Goal: Information Seeking & Learning: Learn about a topic

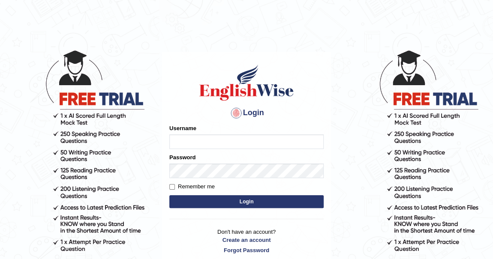
type input "khenrab"
click at [247, 203] on button "Login" at bounding box center [246, 201] width 154 height 13
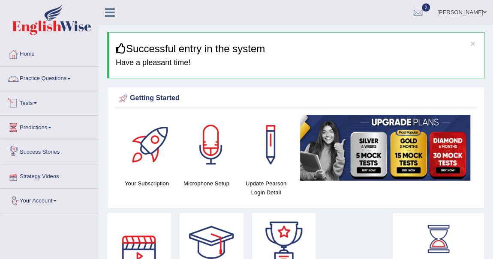
click at [71, 78] on span at bounding box center [68, 79] width 3 height 2
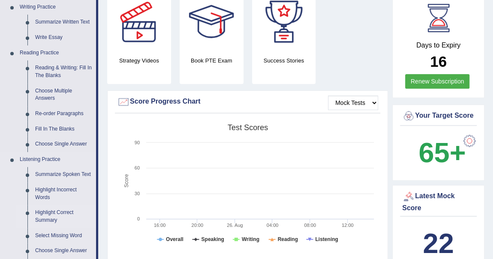
scroll to position [194, 0]
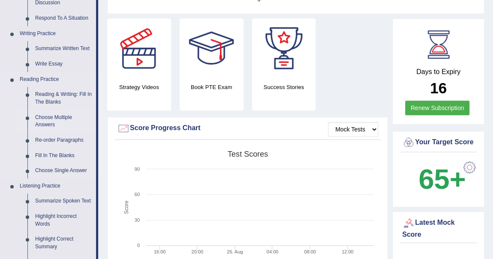
click at [53, 115] on link "Choose Multiple Answers" at bounding box center [63, 121] width 65 height 23
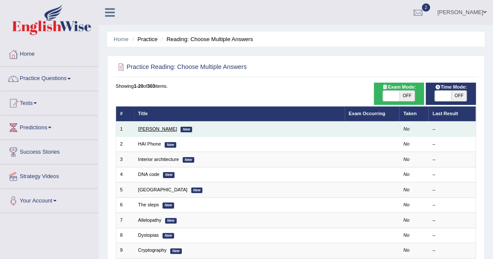
click at [153, 131] on link "[PERSON_NAME]" at bounding box center [157, 128] width 39 height 5
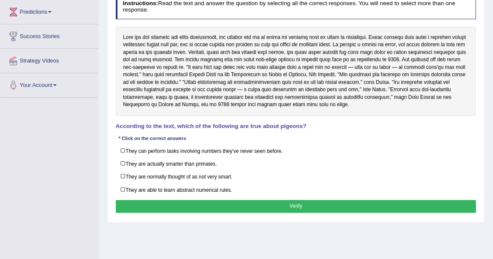
scroll to position [117, 0]
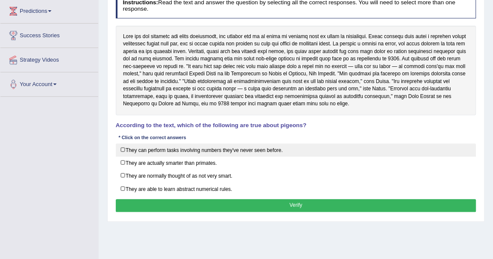
click at [127, 145] on label "They can perform tasks involving numbers they've never seen before." at bounding box center [296, 150] width 360 height 13
checkbox input "true"
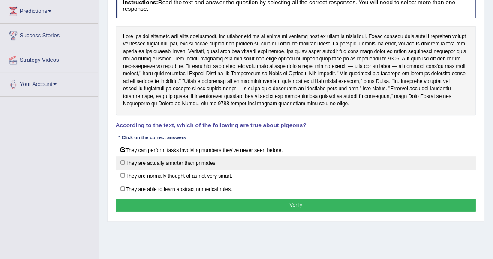
click at [124, 161] on label "They are actually smarter than primates." at bounding box center [296, 162] width 360 height 13
click at [123, 163] on label "They are actually smarter than primates." at bounding box center [296, 162] width 360 height 13
checkbox input "false"
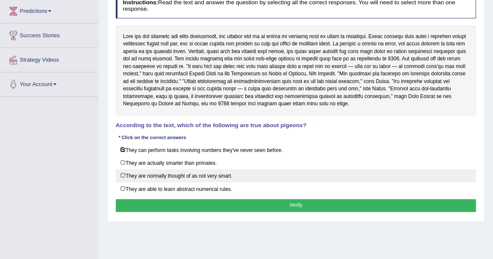
click at [124, 174] on label "They are normally thought of as not very smart." at bounding box center [296, 175] width 360 height 13
checkbox input "true"
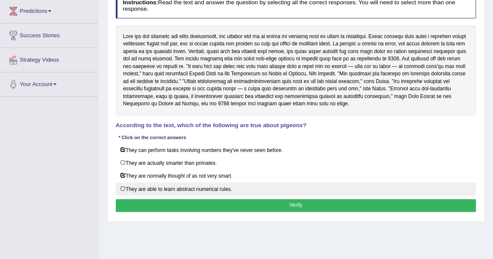
click at [124, 183] on label "They are able to learn abstract numerical rules." at bounding box center [296, 189] width 360 height 13
checkbox input "true"
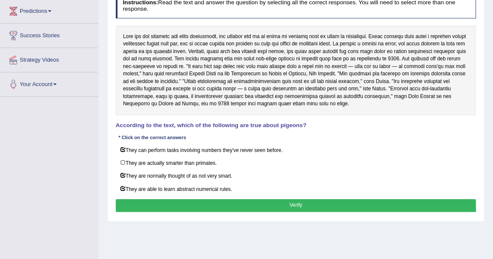
click at [295, 201] on button "Verify" at bounding box center [296, 205] width 360 height 12
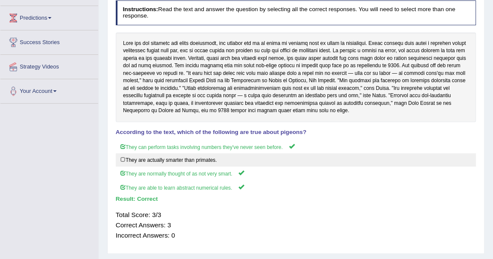
scroll to position [0, 0]
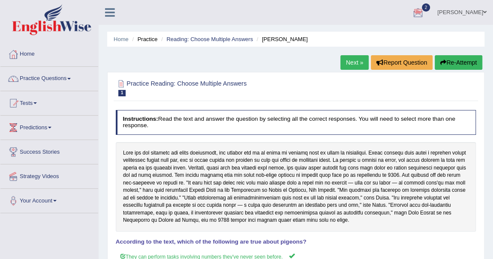
click at [352, 64] on link "Next »" at bounding box center [354, 62] width 28 height 15
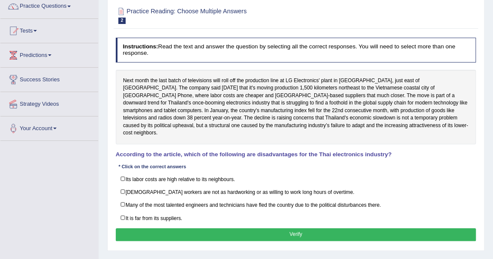
scroll to position [78, 0]
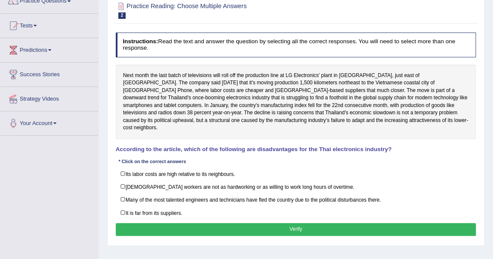
click at [109, 209] on div "Practice Reading: Choose Multiple Answers 2 HAI Phone Instructions: Read the te…" at bounding box center [295, 119] width 377 height 251
drag, startPoint x: 109, startPoint y: 209, endPoint x: 118, endPoint y: 212, distance: 9.1
click at [120, 212] on div "Practice Reading: Choose Multiple Answers 2 HAI Phone Instructions: Read the te…" at bounding box center [295, 119] width 377 height 251
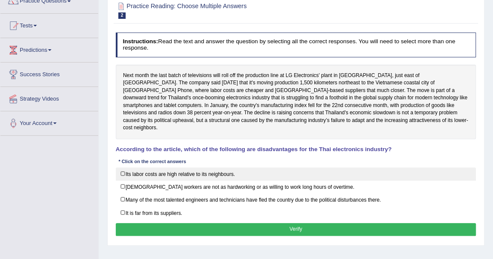
click at [121, 168] on label "Its labor costs are high relative to its neighbours." at bounding box center [296, 174] width 360 height 13
checkbox input "true"
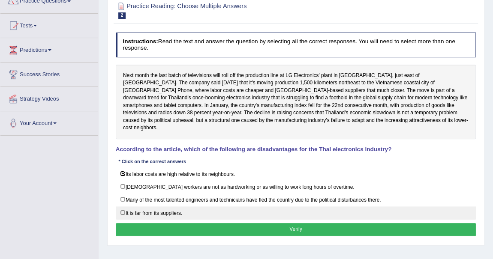
click at [122, 206] on label "It is far from its suppliers." at bounding box center [296, 212] width 360 height 13
checkbox input "true"
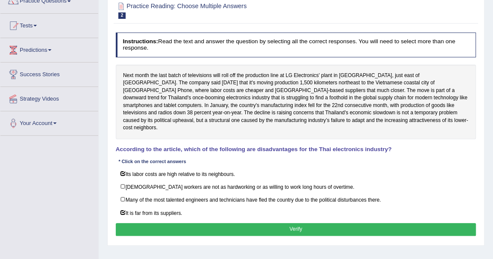
click at [304, 223] on button "Verify" at bounding box center [296, 229] width 360 height 12
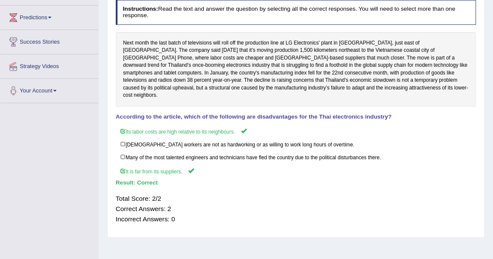
scroll to position [39, 0]
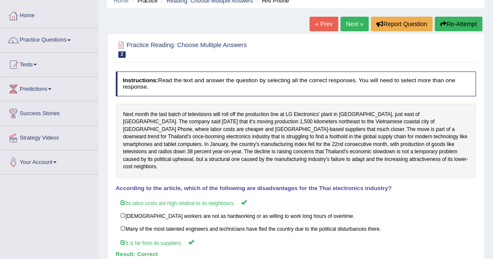
click at [356, 23] on link "Next »" at bounding box center [354, 24] width 28 height 15
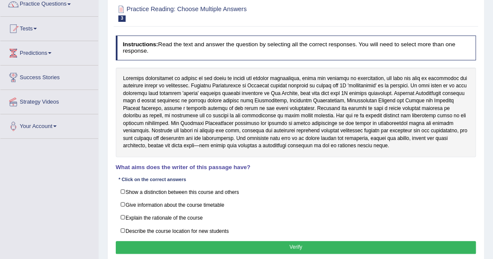
scroll to position [78, 0]
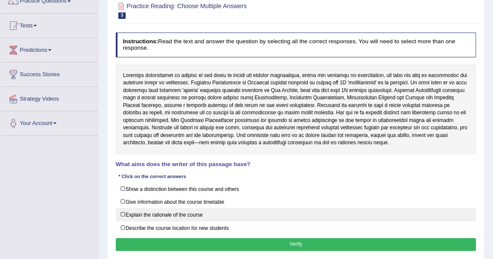
click at [126, 213] on label "Explain the rationale of the course" at bounding box center [296, 214] width 360 height 13
checkbox input "true"
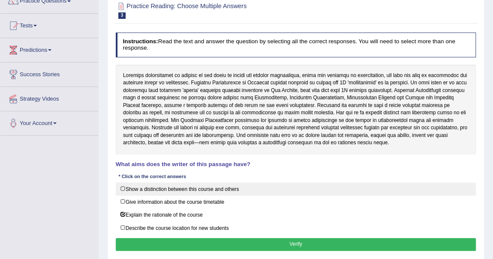
click at [123, 188] on label "Show a distinction between this course and others" at bounding box center [296, 189] width 360 height 13
checkbox input "true"
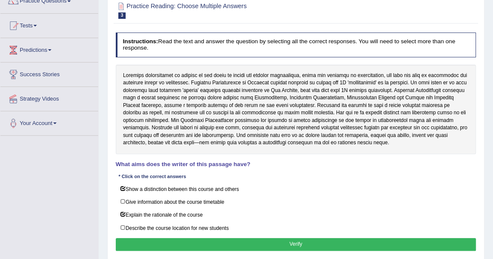
click at [266, 241] on button "Verify" at bounding box center [296, 244] width 360 height 12
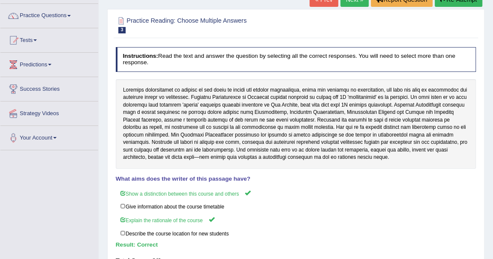
scroll to position [0, 0]
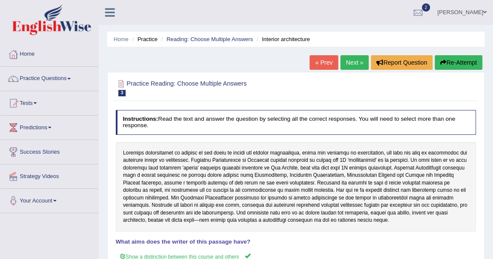
click at [356, 64] on link "Next »" at bounding box center [354, 62] width 28 height 15
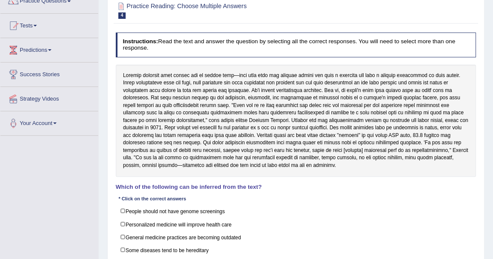
scroll to position [117, 0]
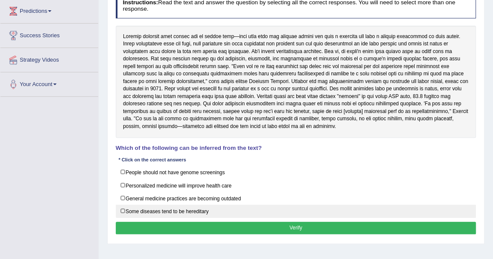
click at [127, 211] on label "Some diseases tend to be hereditary" at bounding box center [296, 211] width 360 height 13
checkbox input "true"
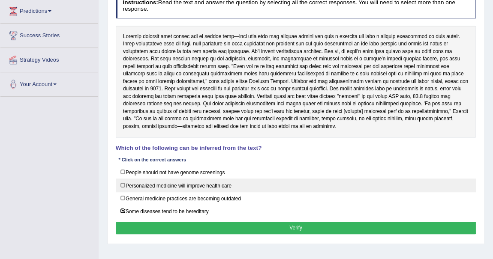
click at [129, 186] on label "Personalized medicine will improve health care" at bounding box center [296, 185] width 360 height 13
checkbox input "true"
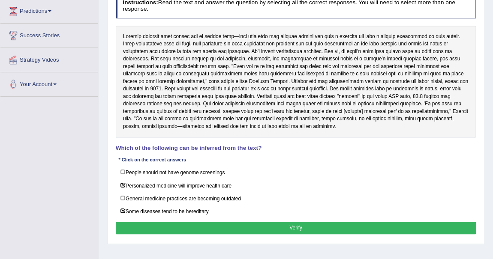
click at [295, 224] on button "Verify" at bounding box center [296, 228] width 360 height 12
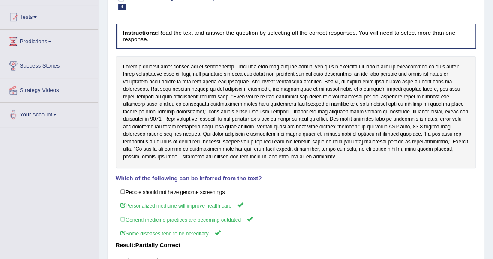
scroll to position [0, 0]
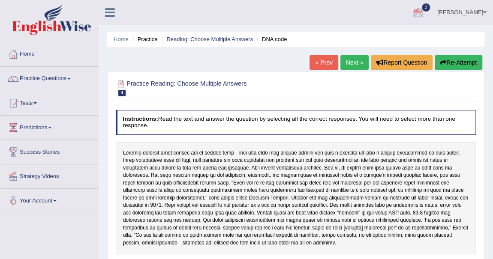
click at [349, 65] on link "Next »" at bounding box center [354, 62] width 28 height 15
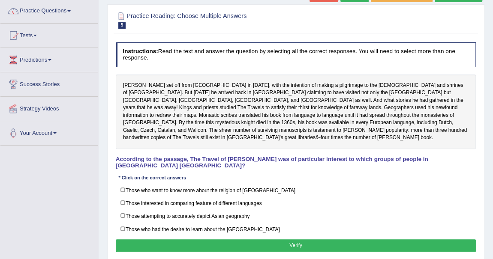
scroll to position [78, 0]
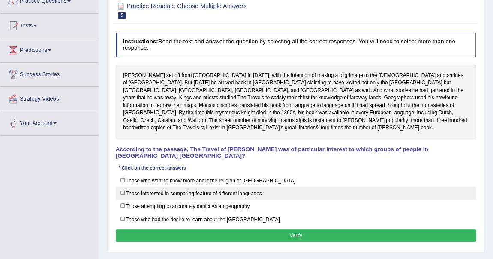
click at [124, 187] on label "Those interested in comparing feature of different languages" at bounding box center [296, 193] width 360 height 13
checkbox input "true"
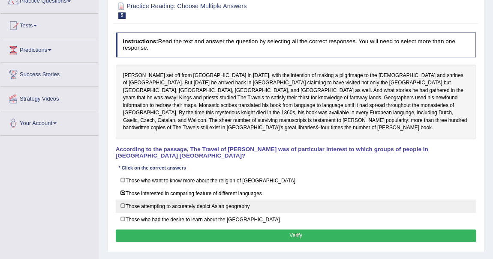
click at [126, 200] on label "Those attempting to accurately depict Asian geography" at bounding box center [296, 206] width 360 height 13
checkbox input "true"
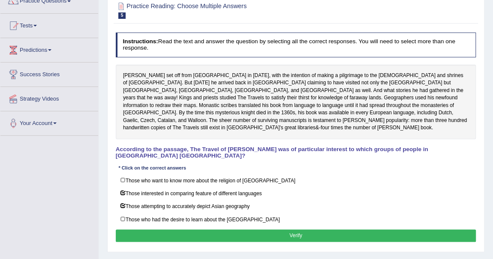
click at [294, 230] on button "Verify" at bounding box center [296, 236] width 360 height 12
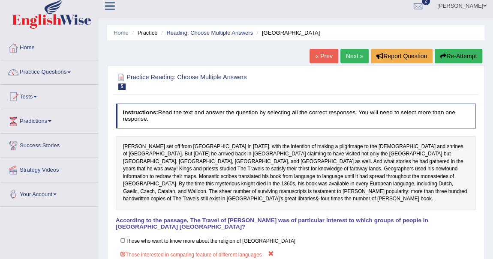
scroll to position [0, 0]
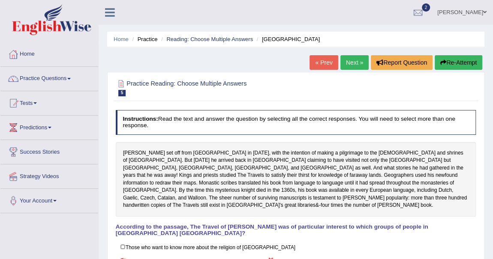
click at [348, 64] on link "Next »" at bounding box center [354, 62] width 28 height 15
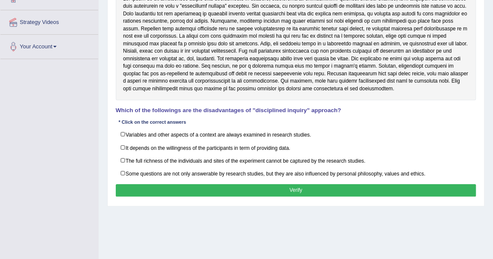
scroll to position [191, 0]
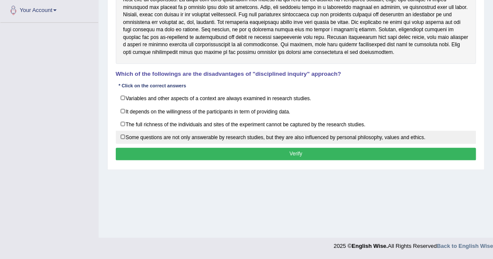
click at [124, 133] on label "Some questions are not only answerable by research studies, but they are also i…" at bounding box center [296, 137] width 360 height 13
checkbox input "true"
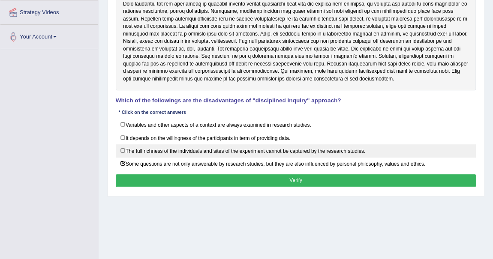
scroll to position [152, 0]
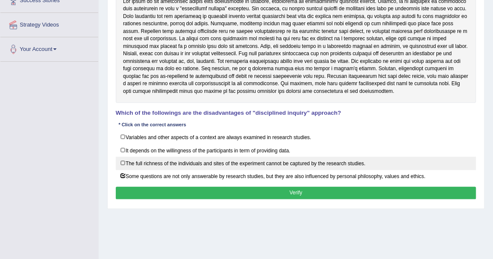
click at [138, 160] on label "The full richness of the individuals and sites of the experiment cannot be capt…" at bounding box center [296, 163] width 360 height 13
checkbox input "true"
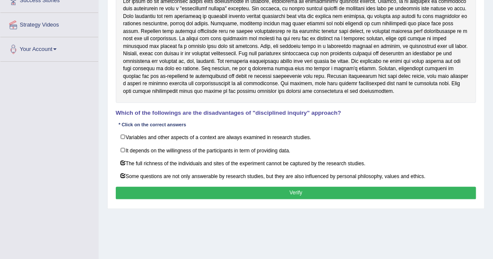
click at [286, 187] on button "Verify" at bounding box center [296, 193] width 360 height 12
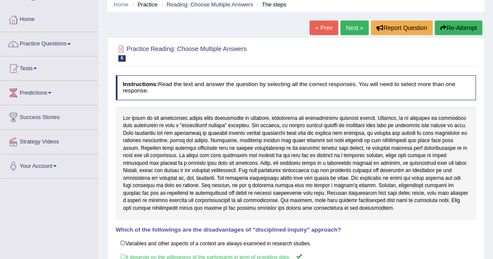
scroll to position [0, 0]
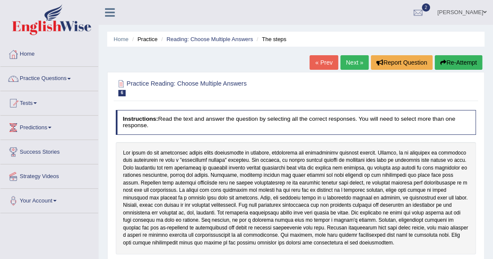
click at [352, 64] on link "Next »" at bounding box center [354, 62] width 28 height 15
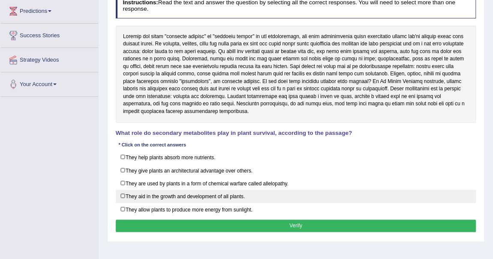
click at [132, 192] on label "They aid in the growth and development of all plants." at bounding box center [296, 196] width 360 height 13
checkbox input "true"
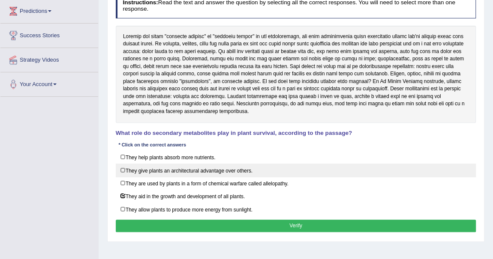
click at [121, 167] on label "They give plants an architectural advantage over others." at bounding box center [296, 170] width 360 height 13
checkbox input "true"
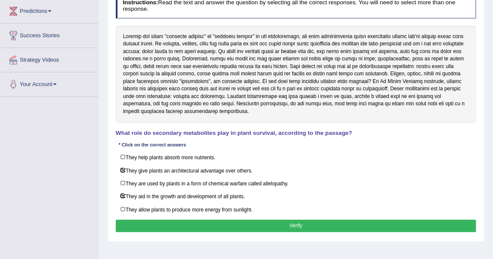
click at [266, 220] on button "Verify" at bounding box center [296, 226] width 360 height 12
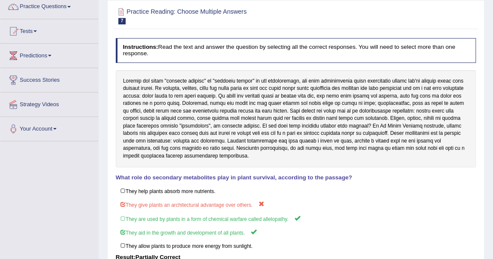
scroll to position [39, 0]
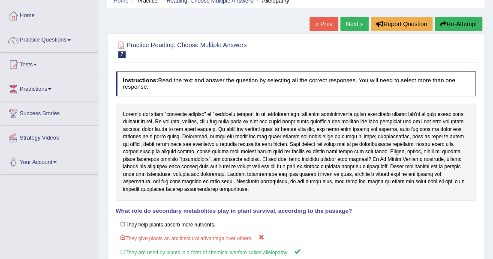
click at [358, 26] on link "Next »" at bounding box center [354, 24] width 28 height 15
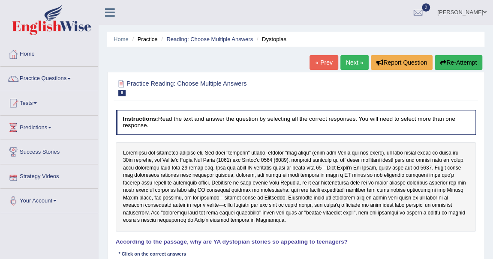
drag, startPoint x: 373, startPoint y: 38, endPoint x: 497, endPoint y: 261, distance: 255.4
click at [492, 259] on html "Toggle navigation Home Practice Questions Speaking Practice Read Aloud Repeat S…" at bounding box center [246, 129] width 493 height 259
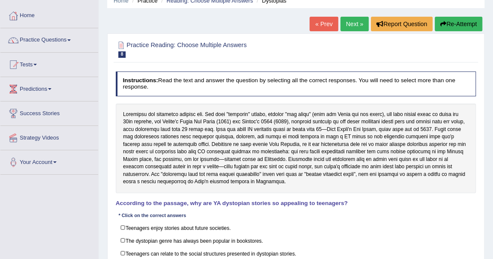
scroll to position [78, 0]
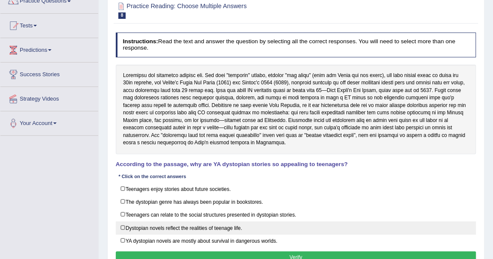
click at [129, 223] on label "Dystopian novels reflect the realities of teenage life." at bounding box center [296, 227] width 360 height 13
checkbox input "true"
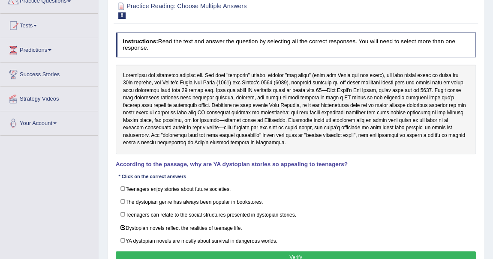
click at [198, 252] on button "Verify" at bounding box center [296, 257] width 360 height 12
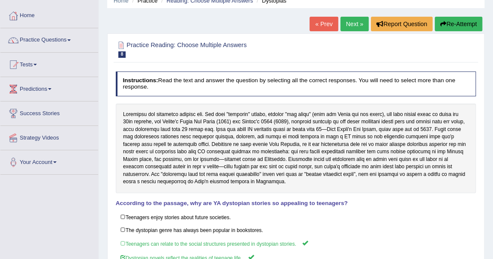
scroll to position [0, 0]
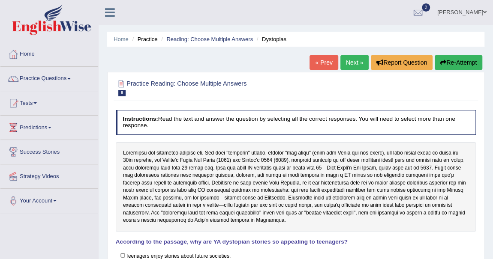
click at [351, 62] on link "Next »" at bounding box center [354, 62] width 28 height 15
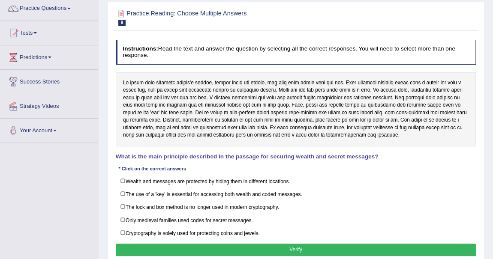
scroll to position [78, 0]
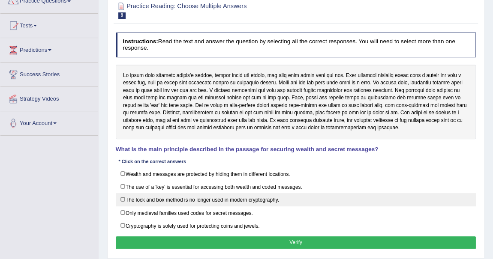
click at [117, 198] on label "The lock and box method is no longer used in modern cryptography." at bounding box center [296, 199] width 360 height 13
checkbox input "true"
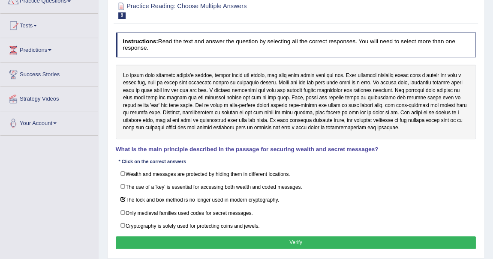
click at [187, 241] on button "Verify" at bounding box center [296, 242] width 360 height 12
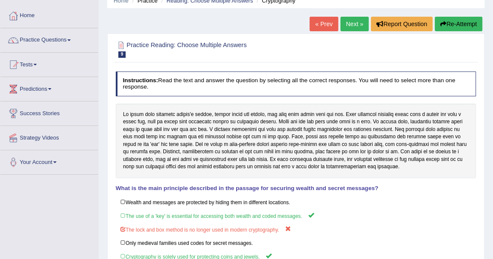
scroll to position [0, 0]
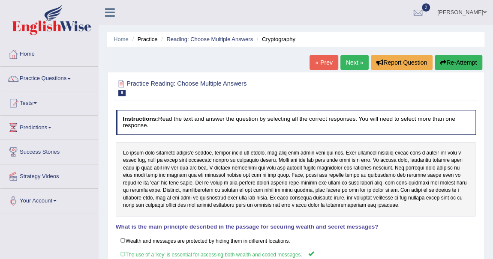
click at [359, 64] on link "Next »" at bounding box center [354, 62] width 28 height 15
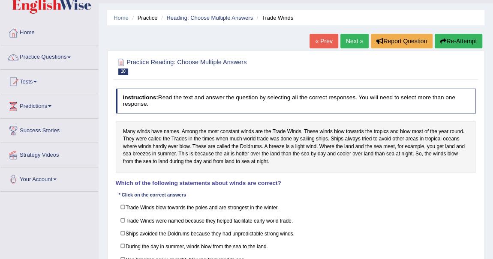
scroll to position [39, 0]
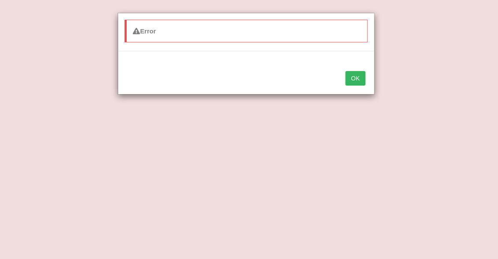
click at [362, 75] on button "OK" at bounding box center [356, 78] width 20 height 15
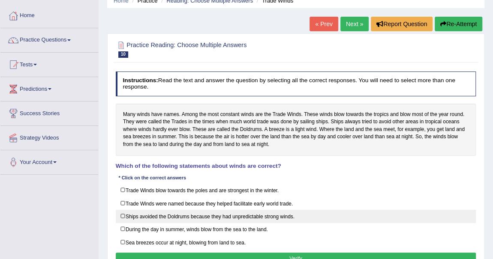
click at [132, 215] on label "Ships avoided the Doldrums because they had unpredictable strong winds." at bounding box center [296, 216] width 360 height 13
checkbox input "true"
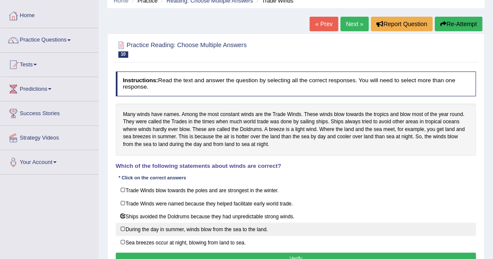
click at [119, 227] on label "During the day in summer, winds blow from the sea to the land." at bounding box center [296, 229] width 360 height 13
checkbox input "true"
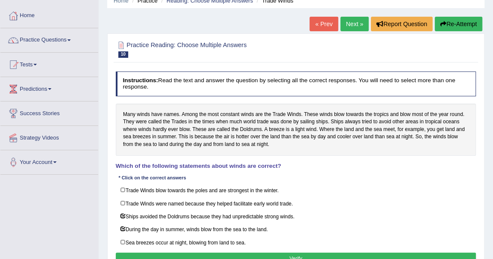
click at [312, 254] on button "Verify" at bounding box center [296, 259] width 360 height 12
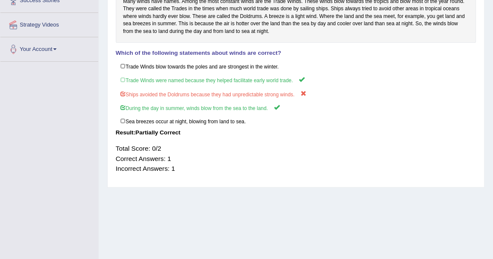
scroll to position [0, 0]
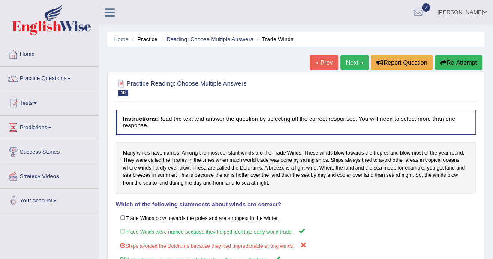
click at [356, 67] on link "Next »" at bounding box center [354, 62] width 28 height 15
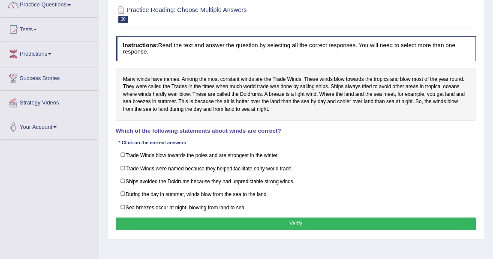
scroll to position [35, 0]
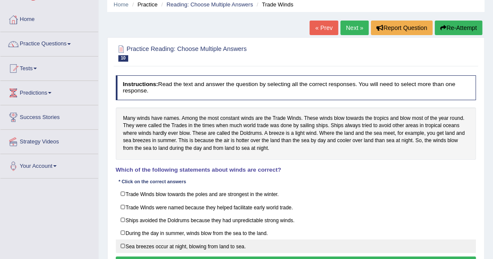
click at [133, 242] on label "Sea breezes occur at night, blowing from land to sea." at bounding box center [296, 245] width 360 height 13
checkbox input "true"
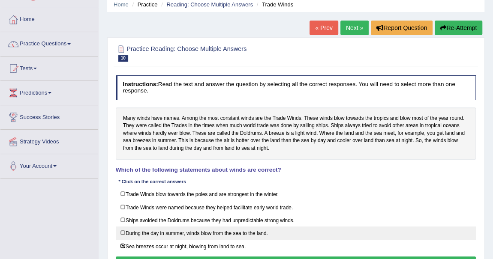
click at [147, 230] on label "During the day in summer, winds blow from the sea to the land." at bounding box center [296, 233] width 360 height 13
click at [150, 233] on label "During the day in summer, winds blow from the sea to the land." at bounding box center [296, 233] width 360 height 13
click at [150, 230] on label "During the day in summer, winds blow from the sea to the land." at bounding box center [296, 233] width 360 height 13
checkbox input "true"
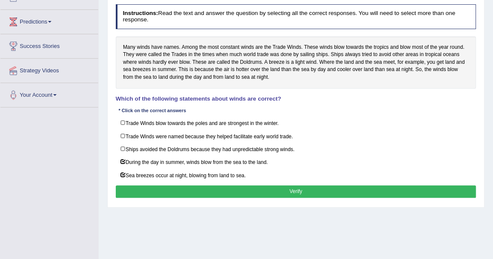
scroll to position [113, 0]
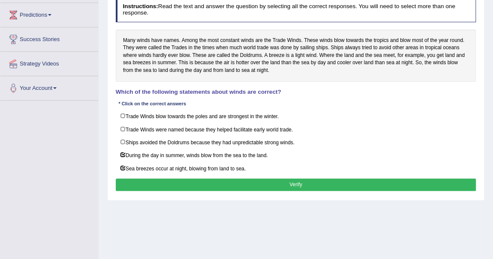
click at [249, 179] on button "Verify" at bounding box center [296, 185] width 360 height 12
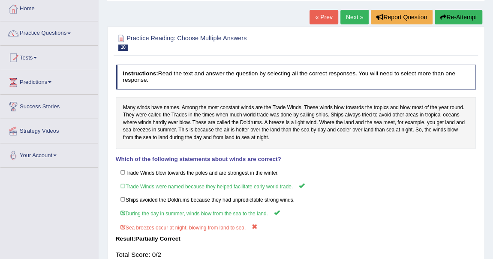
scroll to position [35, 0]
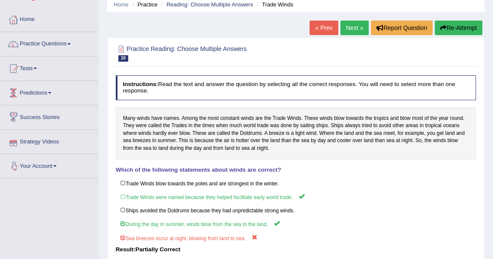
click at [341, 26] on link "Next »" at bounding box center [354, 28] width 28 height 15
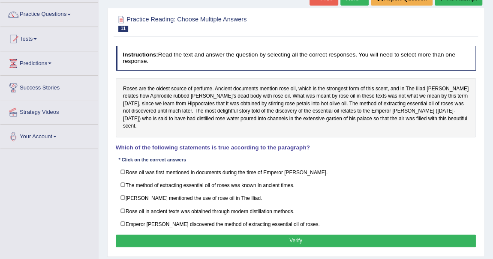
scroll to position [78, 0]
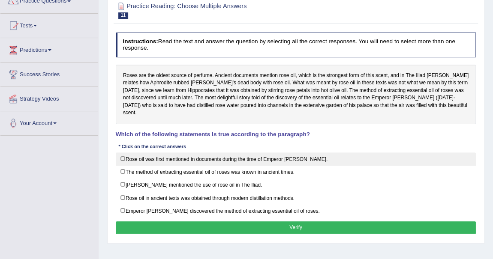
click at [317, 155] on label "Rose oil was first mentioned in documents during the time of Emperor [PERSON_NA…" at bounding box center [296, 159] width 360 height 13
checkbox input "true"
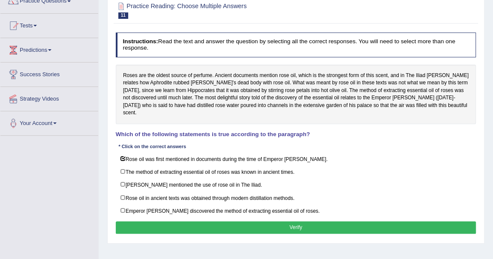
click at [275, 221] on button "Verify" at bounding box center [296, 227] width 360 height 12
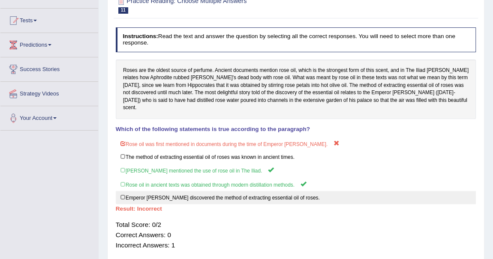
scroll to position [0, 0]
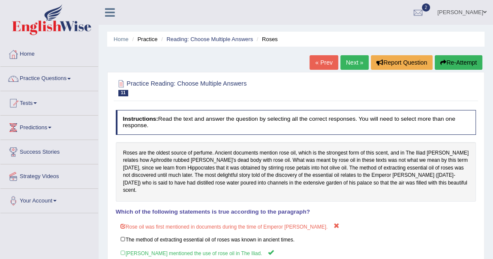
click at [351, 57] on link "Next »" at bounding box center [354, 62] width 28 height 15
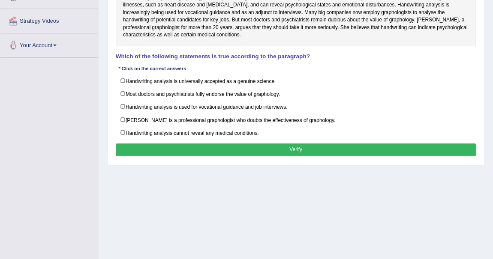
scroll to position [39, 0]
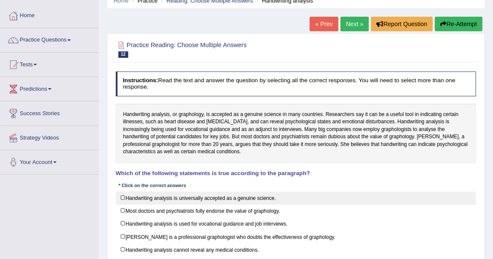
click at [195, 200] on label "Handwriting analysis is universally accepted as a genuine science." at bounding box center [296, 197] width 360 height 13
checkbox input "true"
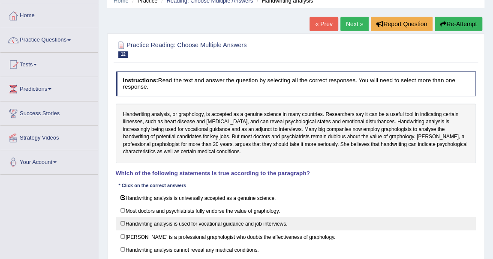
click at [169, 224] on label "Handwriting analysis is used for vocational guidance and job interviews." at bounding box center [296, 223] width 360 height 13
checkbox input "true"
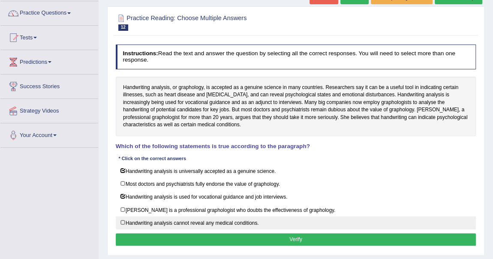
scroll to position [78, 0]
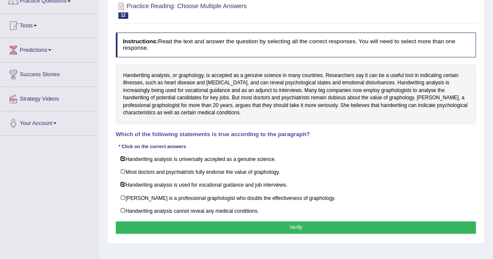
click at [308, 221] on button "Verify" at bounding box center [296, 227] width 360 height 12
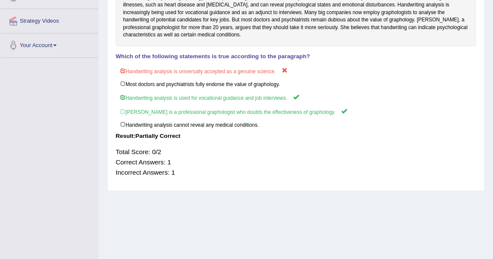
scroll to position [0, 0]
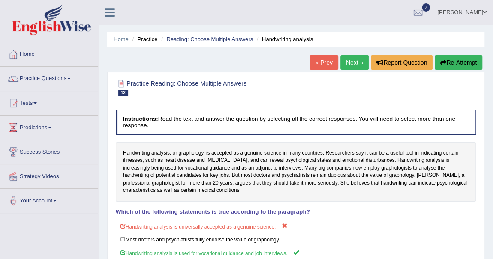
click at [358, 60] on link "Next »" at bounding box center [354, 62] width 28 height 15
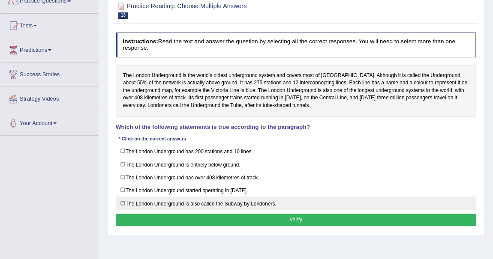
scroll to position [39, 0]
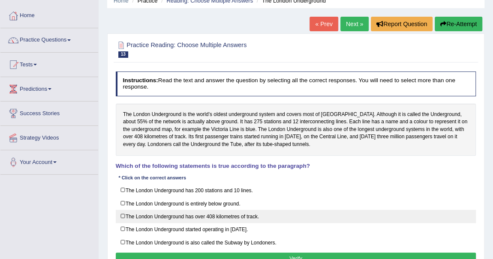
click at [210, 214] on label "The London Underground has over 408 kilometres of track." at bounding box center [296, 216] width 360 height 13
checkbox input "true"
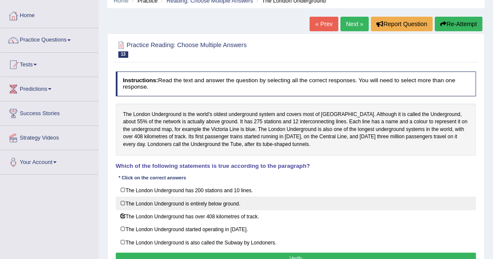
click at [153, 199] on label "The London Underground is entirely below ground." at bounding box center [296, 203] width 360 height 13
checkbox input "true"
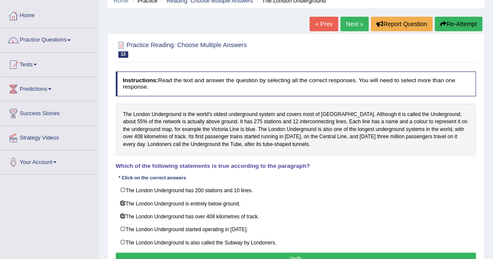
click at [315, 253] on button "Verify" at bounding box center [296, 259] width 360 height 12
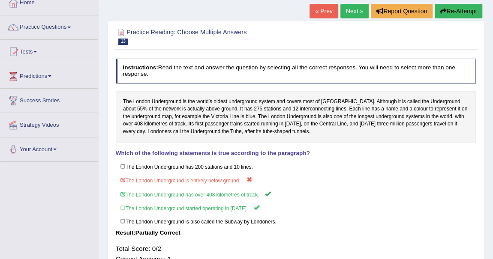
scroll to position [0, 0]
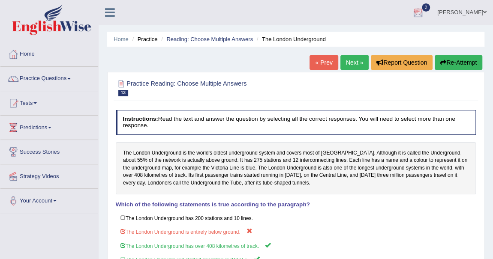
click at [354, 58] on link "Next »" at bounding box center [354, 62] width 28 height 15
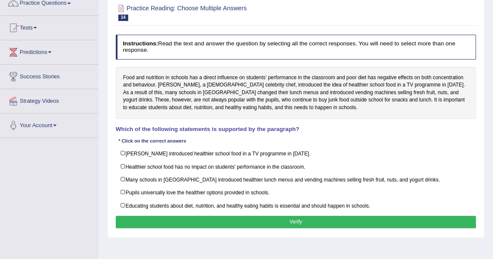
scroll to position [78, 0]
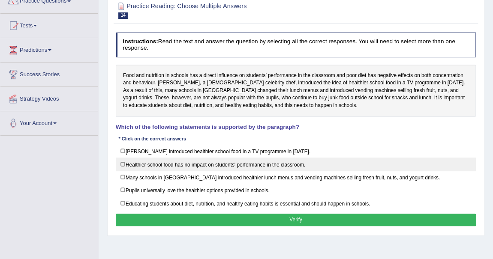
click at [126, 160] on label "Healthier school food has no impact on students' performance in the classroom." at bounding box center [296, 164] width 360 height 13
checkbox input "true"
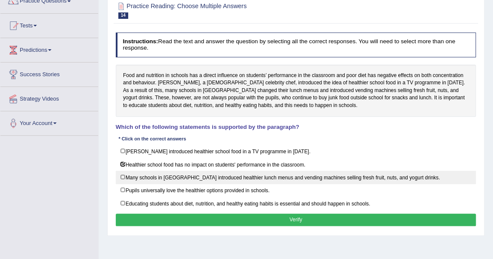
drag, startPoint x: 119, startPoint y: 172, endPoint x: 136, endPoint y: 176, distance: 17.1
click at [119, 173] on label "Many schools in England introduced healthier lunch menus and vending machines s…" at bounding box center [296, 177] width 360 height 13
checkbox input "true"
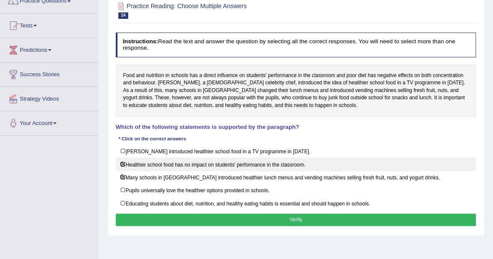
click at [126, 160] on label "Healthier school food has no impact on students' performance in the classroom." at bounding box center [296, 164] width 360 height 13
checkbox input "false"
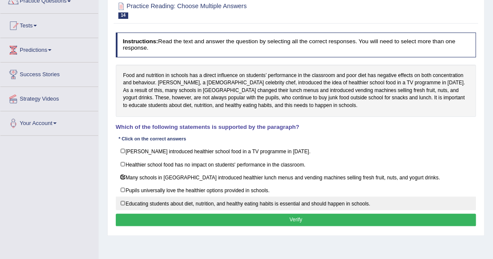
click at [254, 198] on label "Educating students about diet, nutrition, and healthy eating habits is essentia…" at bounding box center [296, 203] width 360 height 13
checkbox input "true"
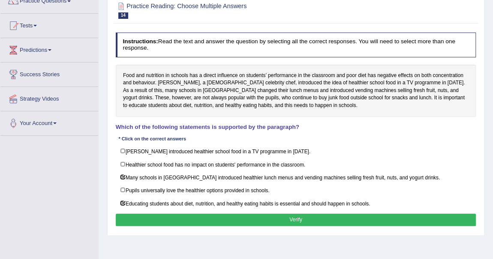
click at [257, 217] on button "Verify" at bounding box center [296, 220] width 360 height 12
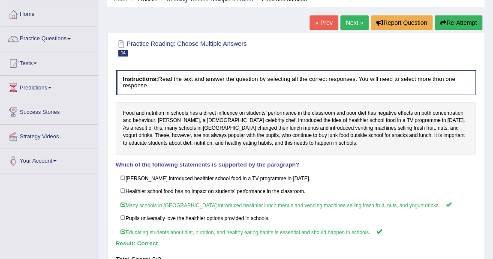
scroll to position [0, 0]
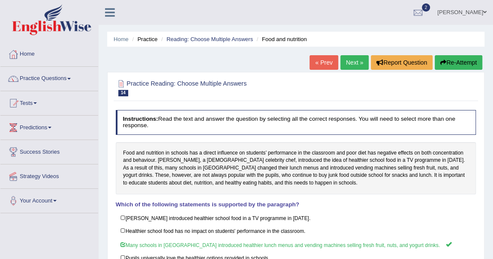
click at [346, 63] on link "Next »" at bounding box center [354, 62] width 28 height 15
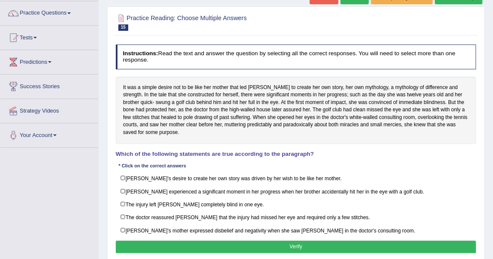
scroll to position [78, 0]
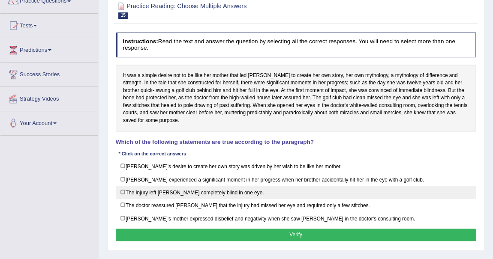
click at [145, 191] on label "The injury left [PERSON_NAME] completely blind in one eye." at bounding box center [296, 192] width 360 height 13
checkbox input "true"
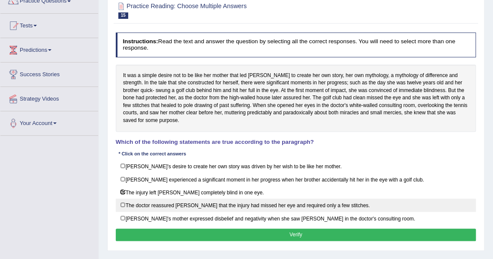
click at [135, 205] on label "The doctor reassured [PERSON_NAME] that the injury had missed her eye and requi…" at bounding box center [296, 205] width 360 height 13
checkbox input "true"
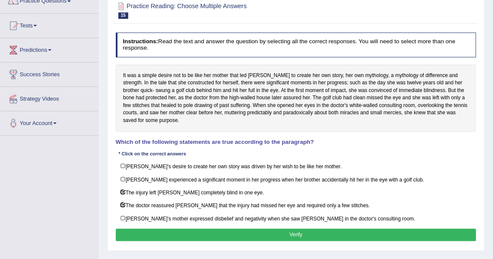
click at [326, 229] on button "Verify" at bounding box center [296, 235] width 360 height 12
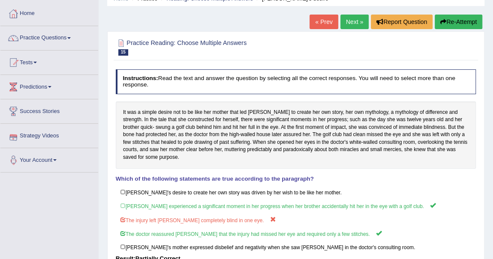
scroll to position [0, 0]
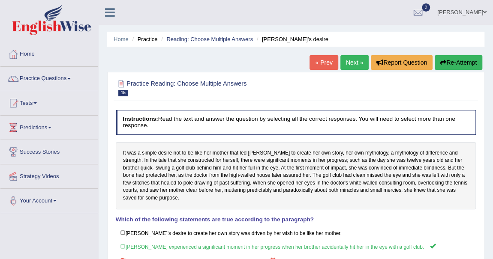
click at [346, 63] on link "Next »" at bounding box center [354, 62] width 28 height 15
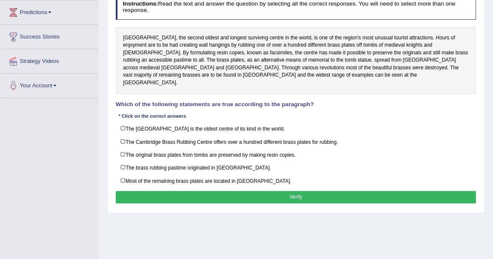
scroll to position [117, 0]
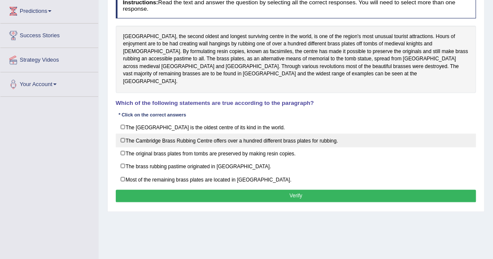
click at [129, 134] on label "The Cambridge Brass Rubbing Centre offers over a hundred different brass plates…" at bounding box center [296, 140] width 360 height 13
checkbox input "true"
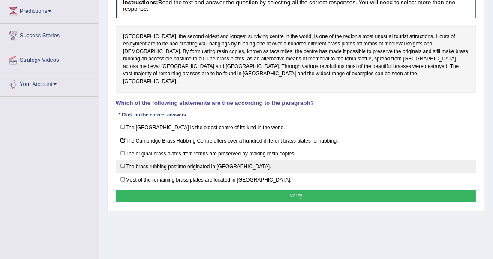
click at [121, 160] on label "The brass rubbing pastime originated in Scandinavia." at bounding box center [296, 166] width 360 height 13
checkbox input "true"
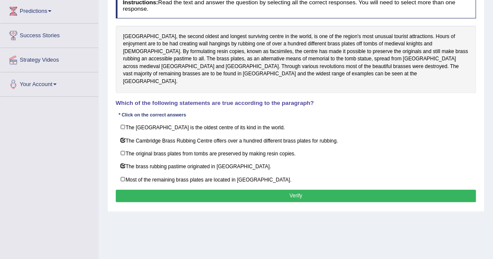
click at [291, 190] on button "Verify" at bounding box center [296, 196] width 360 height 12
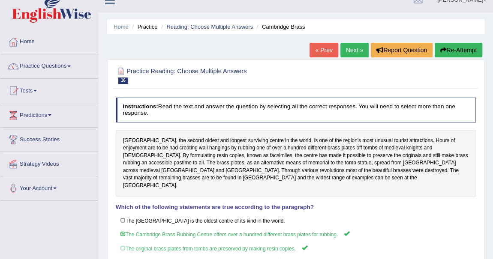
scroll to position [0, 0]
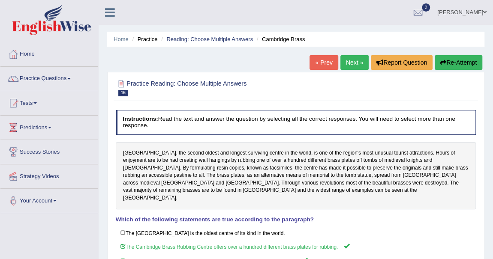
click at [359, 60] on link "Next »" at bounding box center [354, 62] width 28 height 15
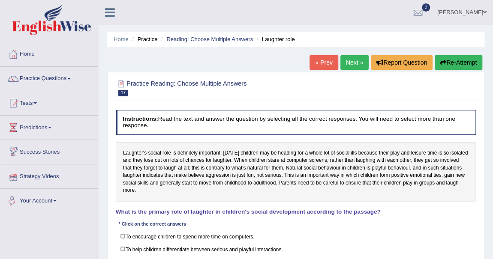
scroll to position [78, 0]
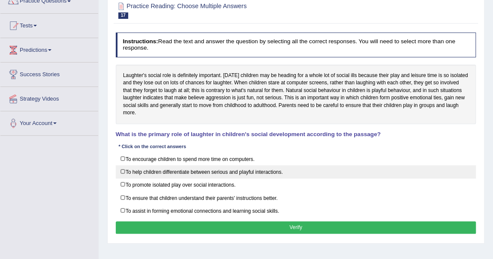
click at [161, 172] on label "To help children differentiate between serious and playful interactions." at bounding box center [296, 171] width 360 height 13
checkbox input "true"
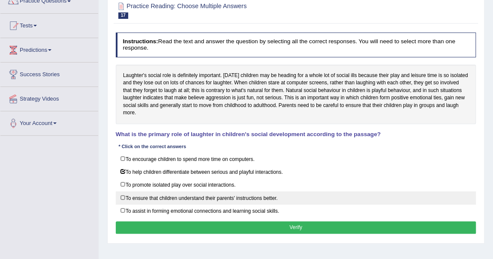
click at [152, 193] on label "To ensure that children understand their parents' instructions better." at bounding box center [296, 197] width 360 height 13
checkbox input "true"
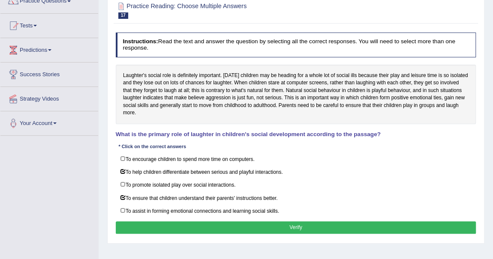
click at [245, 222] on button "Verify" at bounding box center [296, 227] width 360 height 12
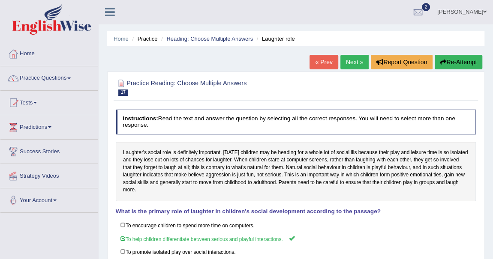
scroll to position [0, 0]
click at [358, 58] on link "Next »" at bounding box center [354, 62] width 28 height 15
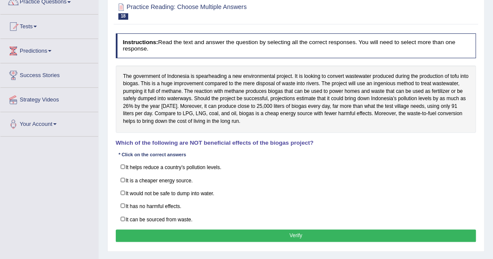
scroll to position [78, 0]
